Goal: Transaction & Acquisition: Purchase product/service

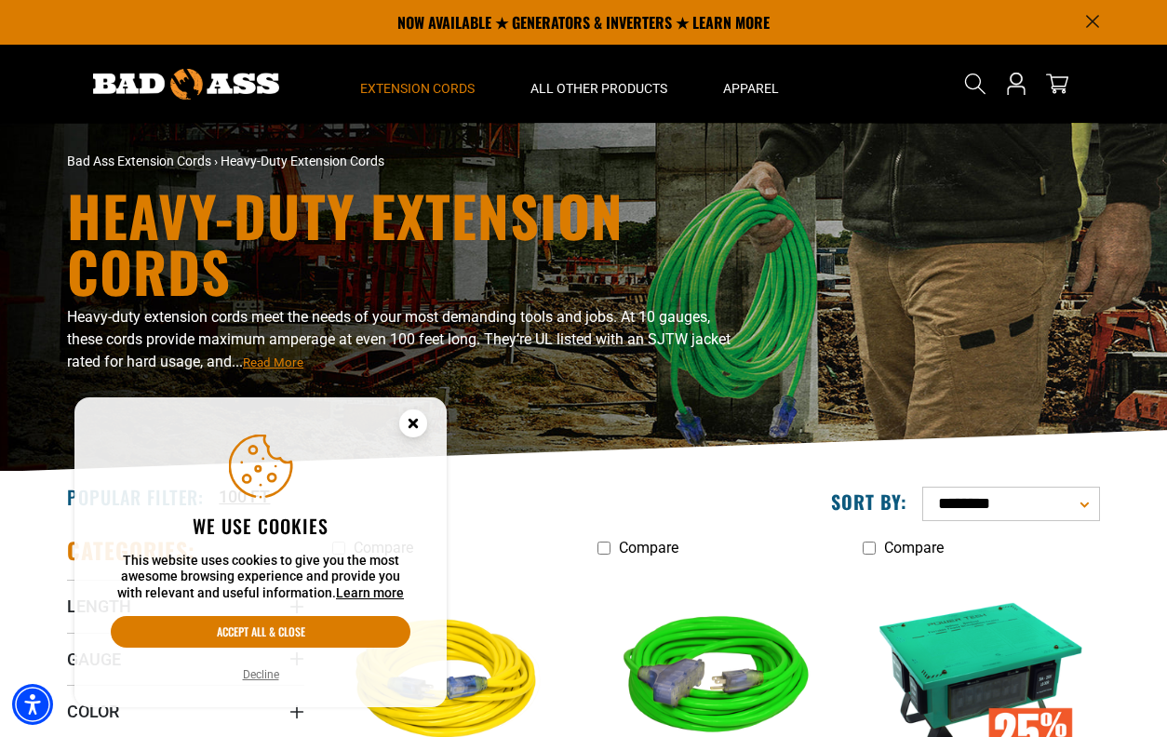
click at [262, 672] on button "Decline" at bounding box center [260, 674] width 47 height 19
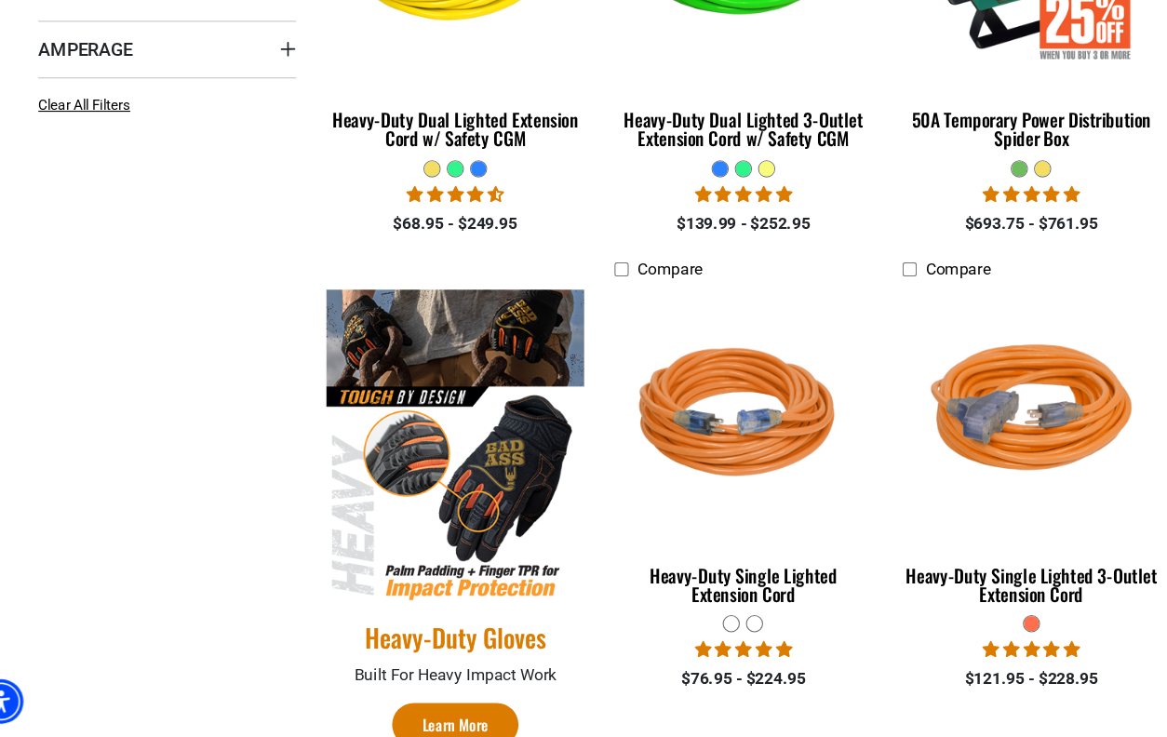
scroll to position [662, 0]
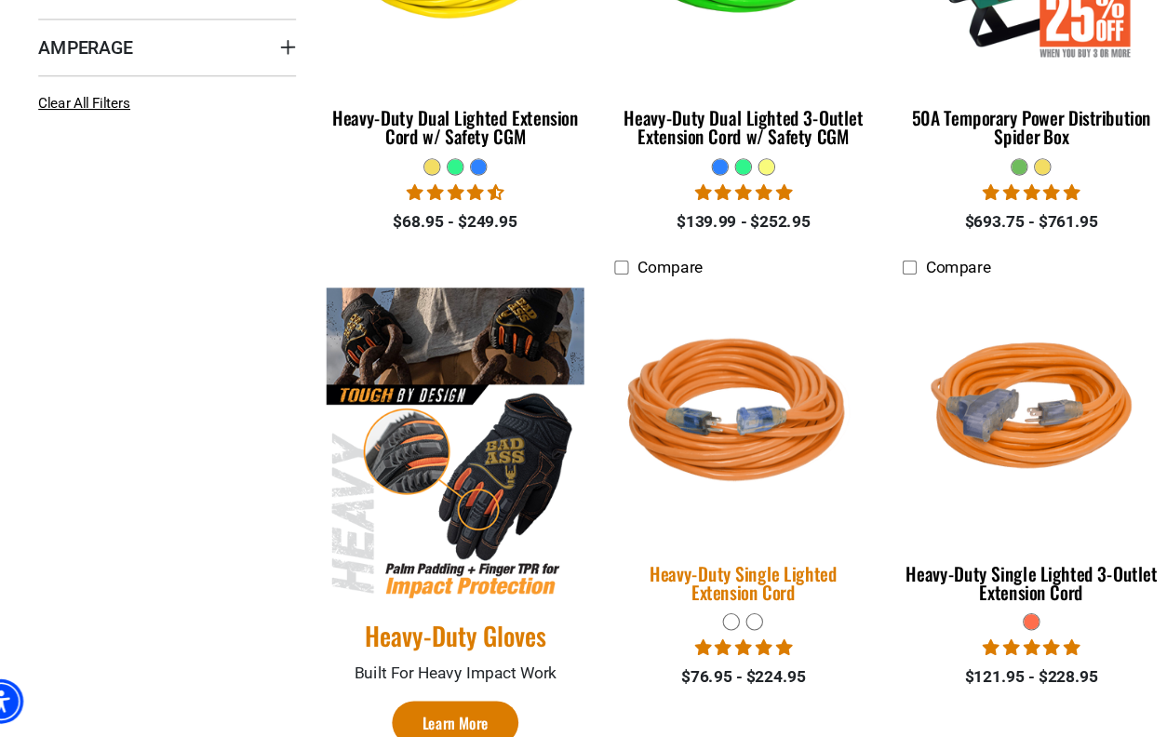
click at [686, 459] on img at bounding box center [715, 440] width 261 height 238
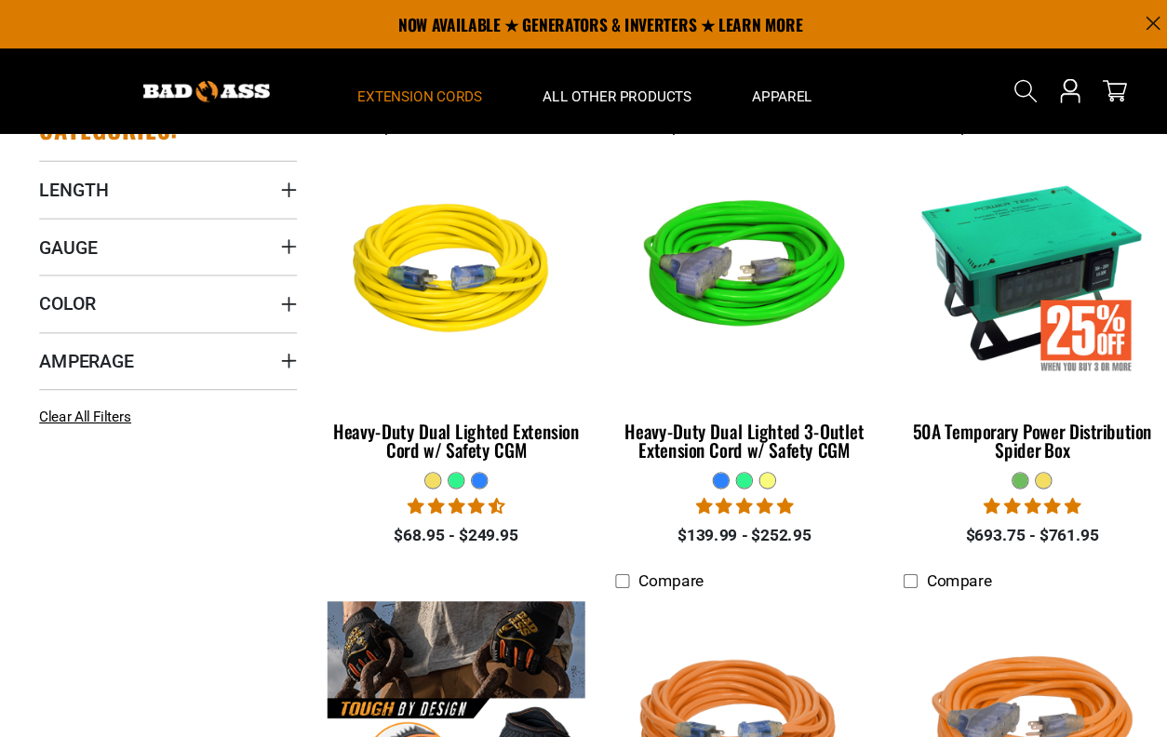
scroll to position [430, 0]
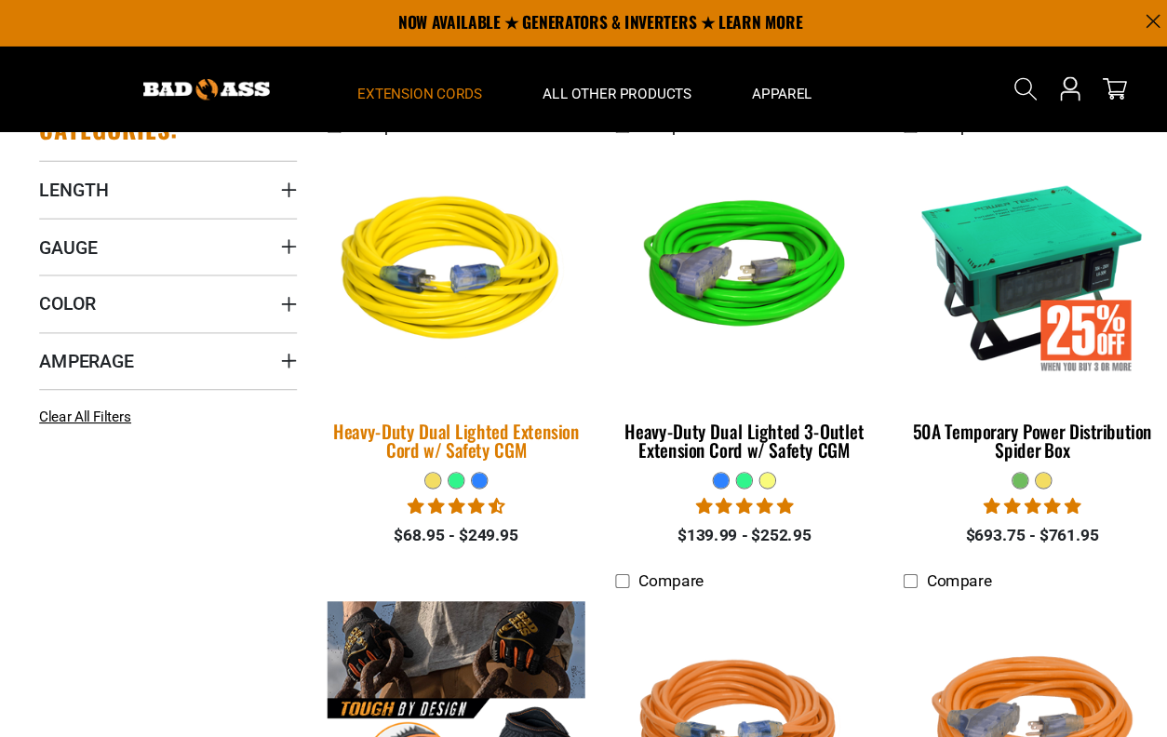
click at [412, 307] on img at bounding box center [451, 252] width 261 height 238
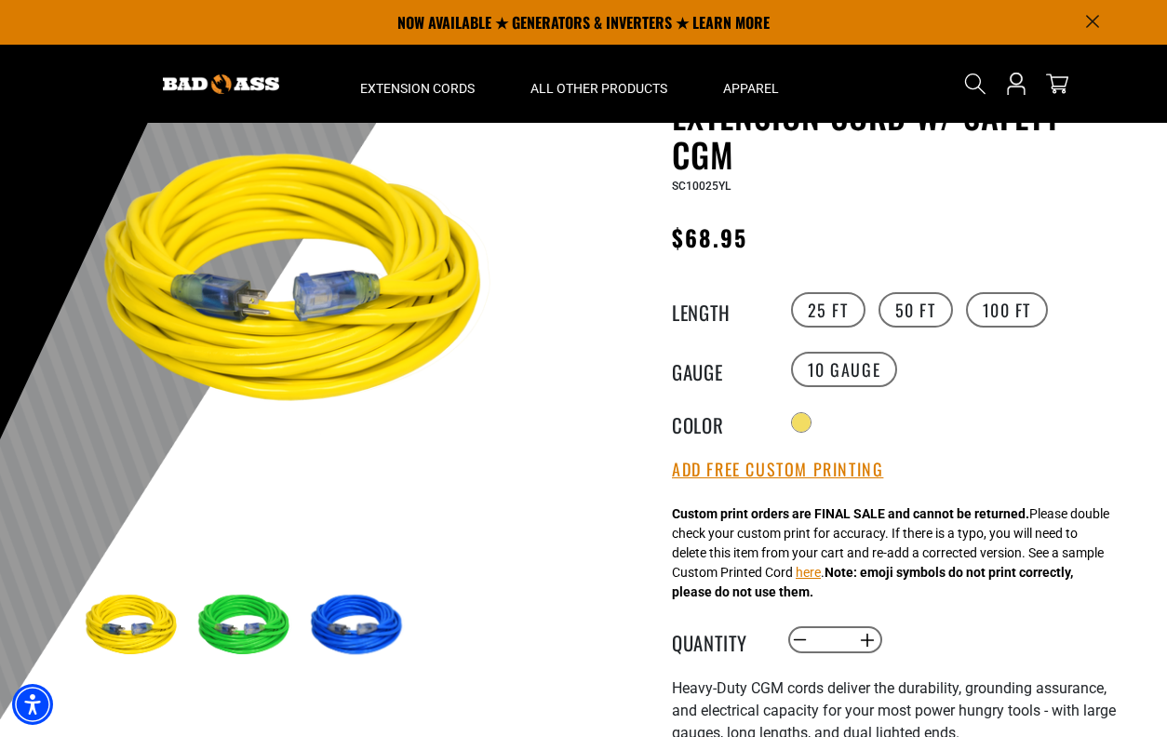
scroll to position [143, 0]
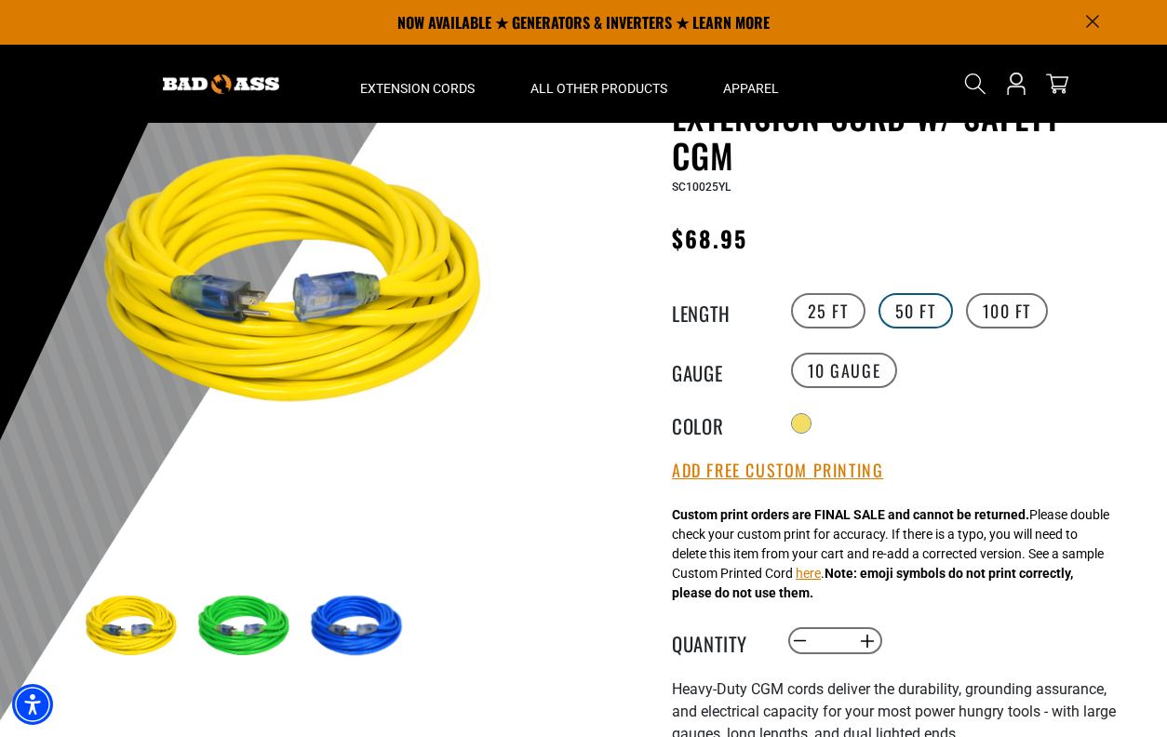
click at [920, 303] on label "50 FT" at bounding box center [916, 310] width 74 height 35
